Goal: Task Accomplishment & Management: Use online tool/utility

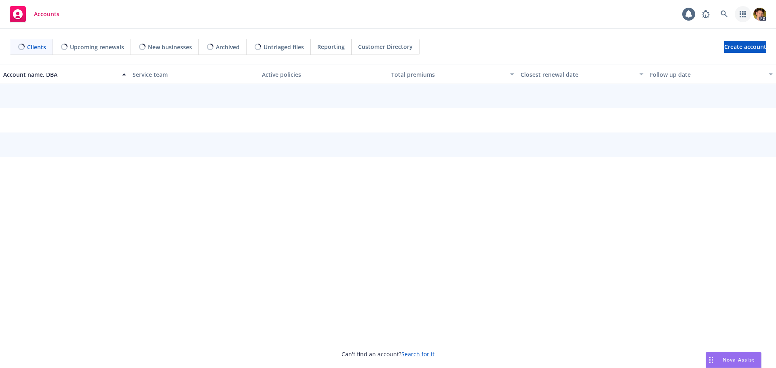
click at [746, 17] on link "button" at bounding box center [743, 14] width 16 height 16
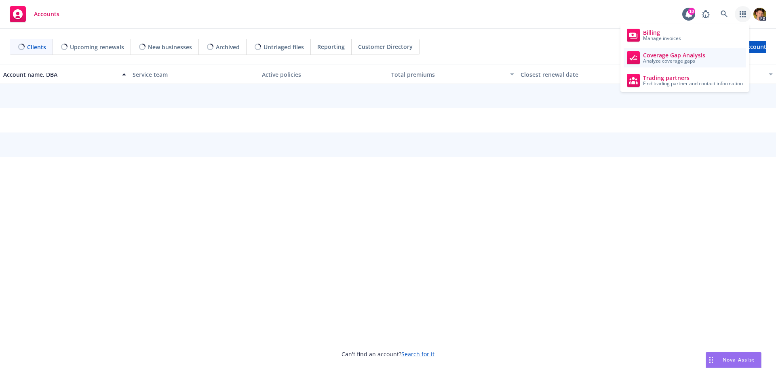
click at [697, 59] on span "Analyze coverage gaps" at bounding box center [674, 61] width 62 height 5
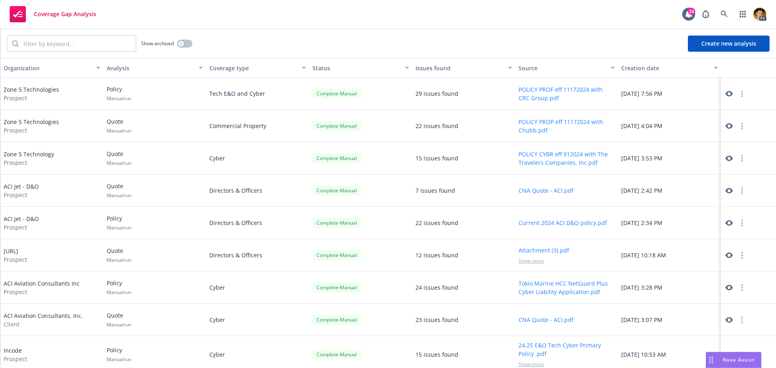
click at [716, 50] on button "Create new analysis" at bounding box center [729, 44] width 82 height 16
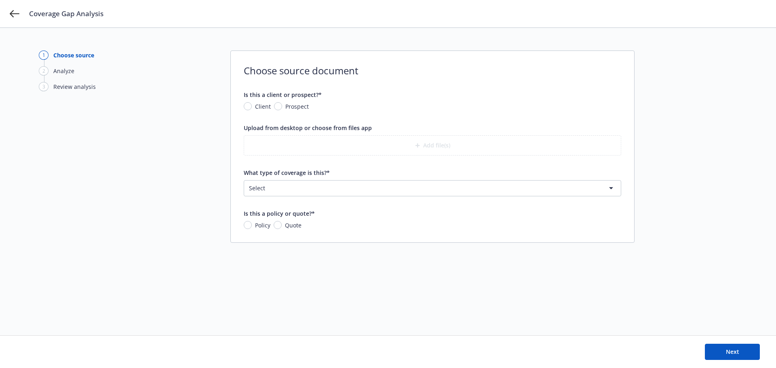
click at [338, 189] on html "Coverage Gap Analysis 1 Choose source 2 Analyze 3 Review analysis Choose source…" at bounding box center [388, 184] width 776 height 368
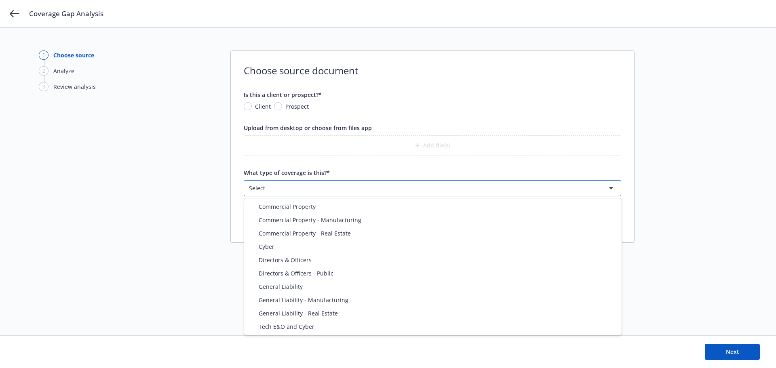
click at [291, 156] on html "Coverage Gap Analysis 1 Choose source 2 Analyze 3 Review analysis Choose source…" at bounding box center [388, 184] width 776 height 368
